Goal: Information Seeking & Learning: Learn about a topic

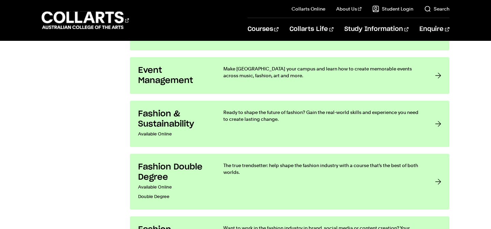
scroll to position [697, 0]
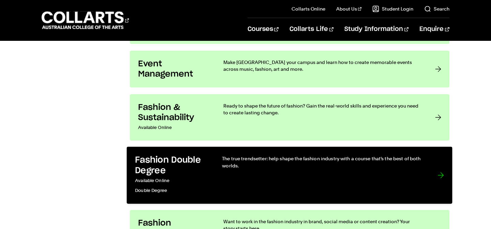
click at [409, 187] on div "The true trendsetter: help shape the fashion industry with a course that’s the …" at bounding box center [323, 175] width 202 height 40
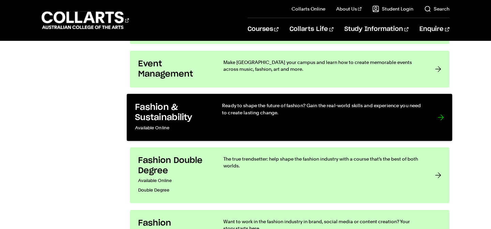
click at [426, 112] on link "Fashion & Sustainability Available Online Ready to shape the future of fashion?…" at bounding box center [290, 117] width 326 height 47
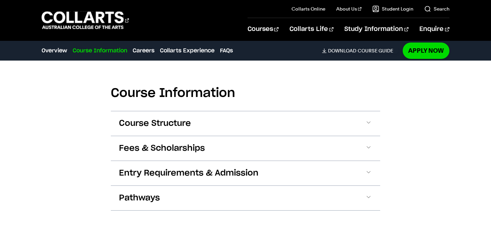
scroll to position [667, 0]
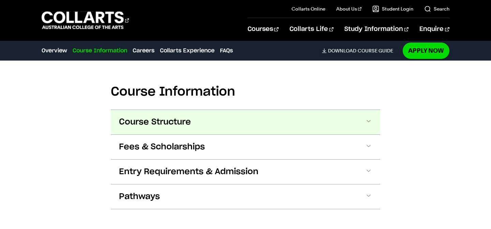
click at [357, 117] on button "Course Structure" at bounding box center [245, 122] width 269 height 25
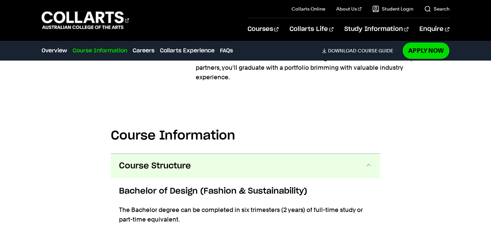
scroll to position [622, 0]
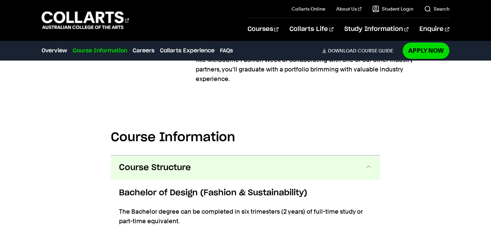
click at [353, 175] on button "Course Structure" at bounding box center [245, 168] width 269 height 25
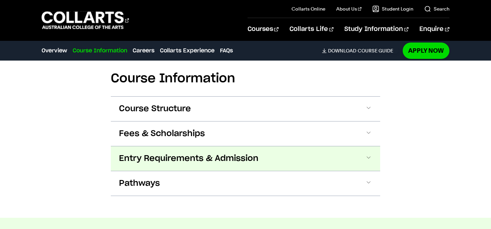
click at [349, 157] on button "Entry Requirements & Admission" at bounding box center [245, 159] width 269 height 25
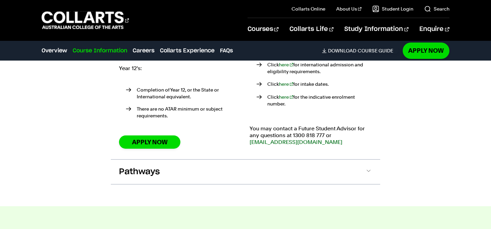
scroll to position [889, 0]
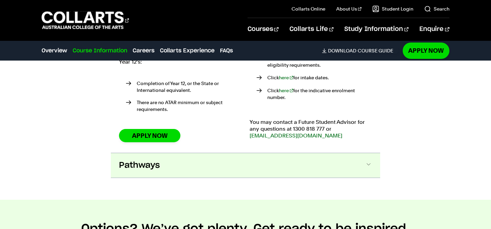
click at [372, 159] on button "Pathways" at bounding box center [245, 165] width 269 height 25
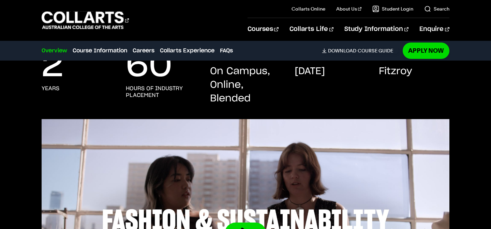
scroll to position [0, 0]
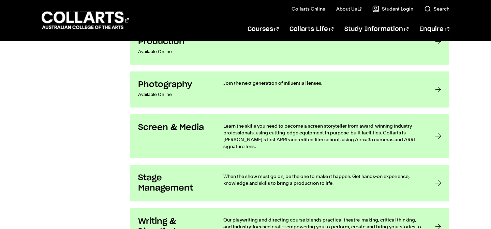
scroll to position [1307, 0]
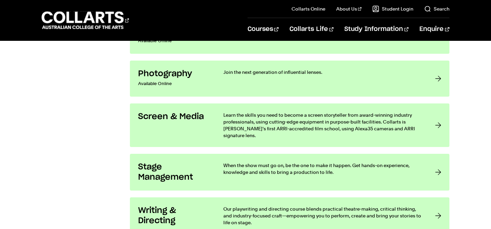
click at [212, 114] on link "Screen & Media Learn the skills you need to become a screen storyteller from aw…" at bounding box center [289, 126] width 319 height 44
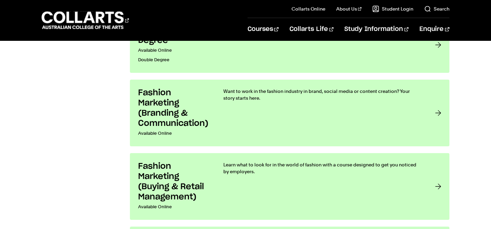
scroll to position [827, 0]
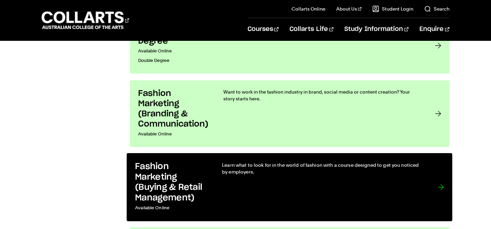
click at [313, 183] on div "Learn what to look for in the world of fashion with a course designed to get yo…" at bounding box center [323, 187] width 202 height 51
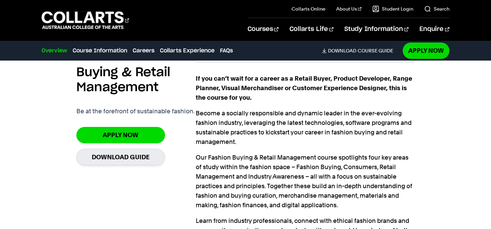
scroll to position [468, 0]
